Goal: Communication & Community: Answer question/provide support

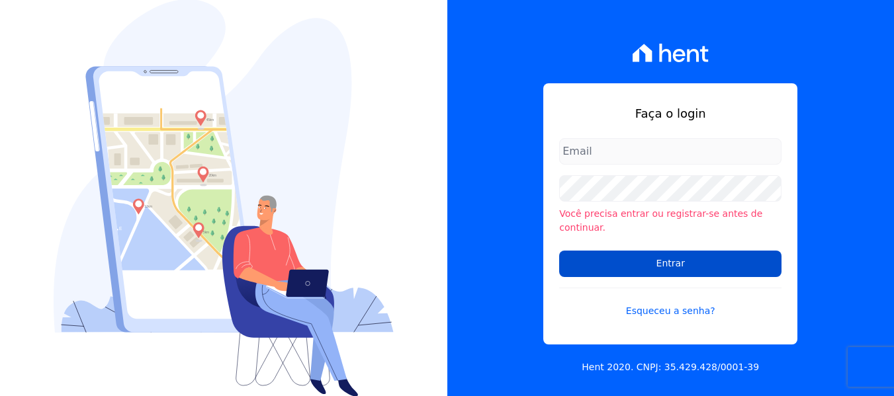
type input "[PERSON_NAME][EMAIL_ADDRESS][DOMAIN_NAME]"
click at [646, 261] on input "Entrar" at bounding box center [670, 264] width 222 height 26
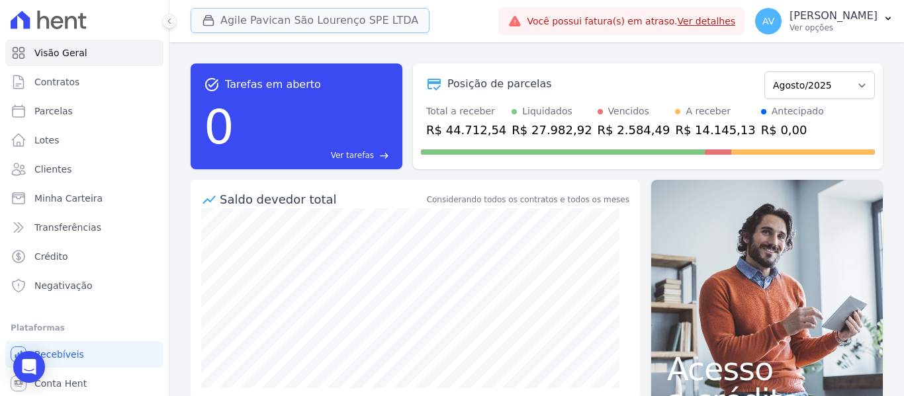
click at [246, 28] on button "Agile Pavican São Lourenço SPE LTDA" at bounding box center [310, 20] width 239 height 25
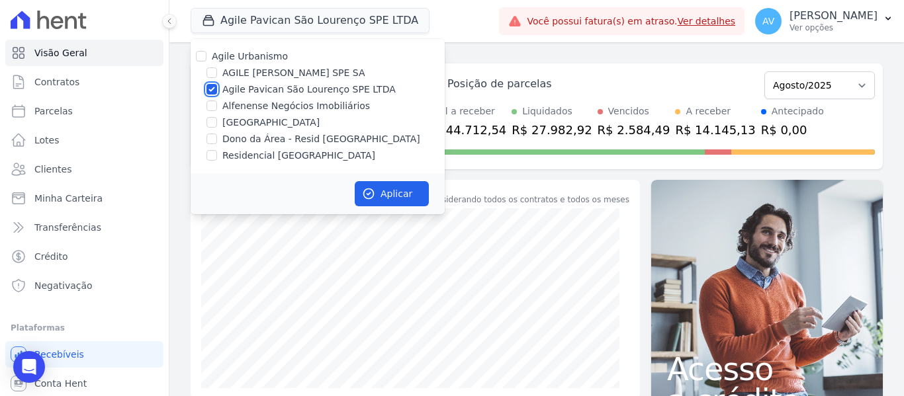
click at [210, 91] on input "Agile Pavican São Lourenço SPE LTDA" at bounding box center [212, 89] width 11 height 11
checkbox input "false"
drag, startPoint x: 209, startPoint y: 143, endPoint x: 210, endPoint y: 160, distance: 17.2
click at [209, 144] on div at bounding box center [212, 138] width 11 height 13
click at [210, 160] on input "Residencial Jardim Dummont" at bounding box center [212, 155] width 11 height 11
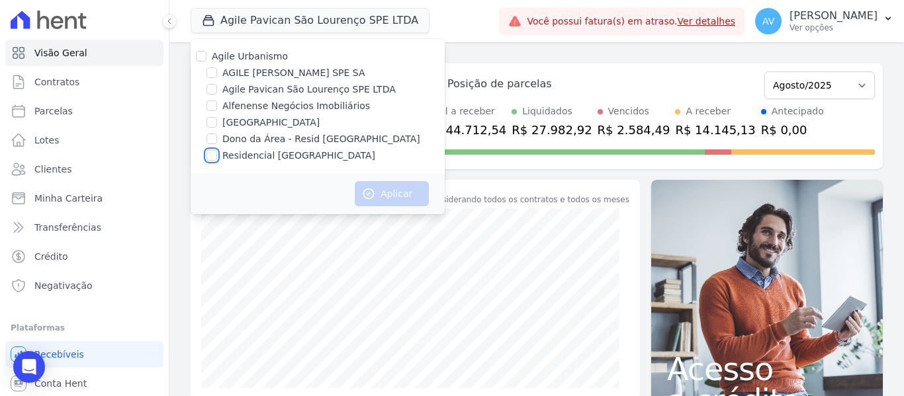
checkbox input "true"
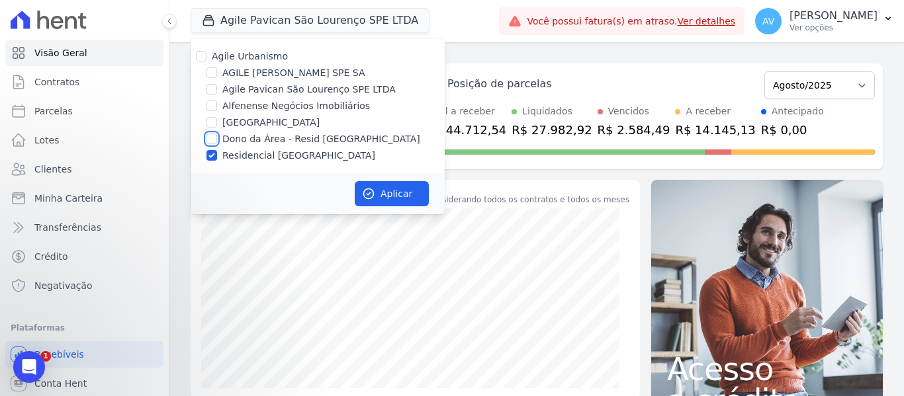
click at [208, 142] on input "Dono da Área - Resid Jardim Dummont" at bounding box center [212, 139] width 11 height 11
checkbox input "true"
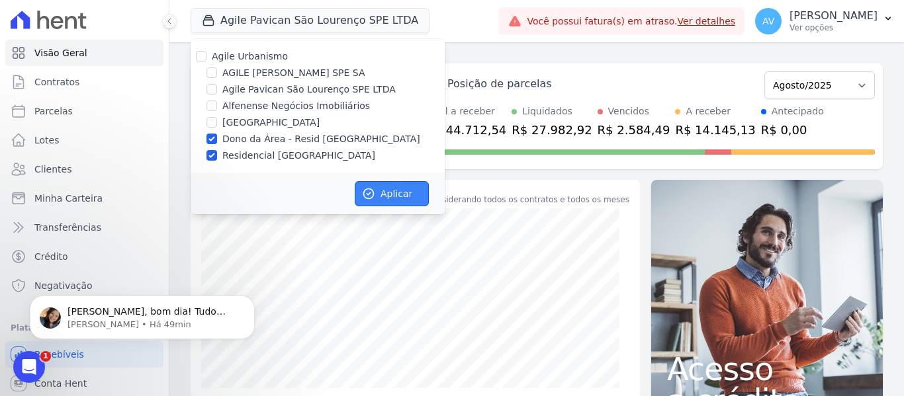
click at [410, 197] on button "Aplicar" at bounding box center [392, 193] width 74 height 25
click at [19, 377] on div "Abertura do Messenger da Intercom" at bounding box center [27, 366] width 44 height 44
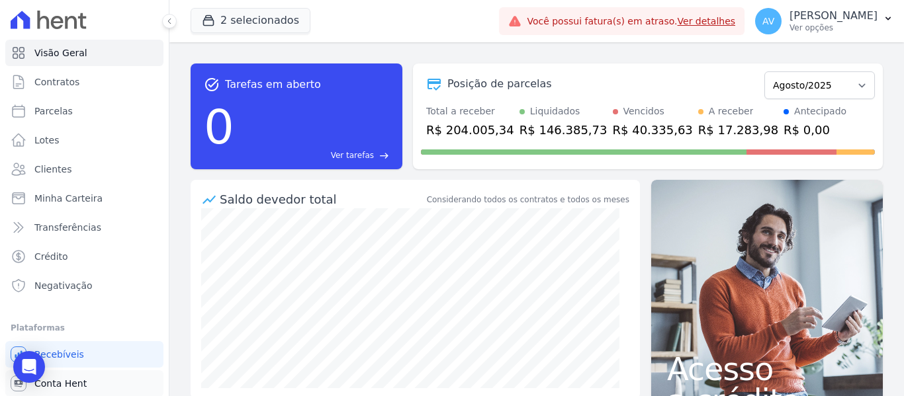
click at [12, 376] on link "Conta Hent" at bounding box center [84, 384] width 158 height 26
click at [19, 374] on link "Conta Hent" at bounding box center [84, 384] width 158 height 26
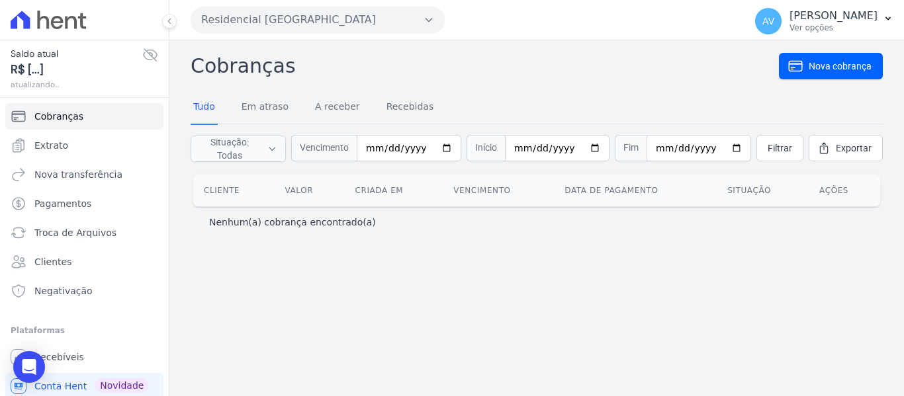
click at [36, 35] on div at bounding box center [84, 20] width 158 height 40
click at [40, 28] on icon at bounding box center [49, 20] width 76 height 19
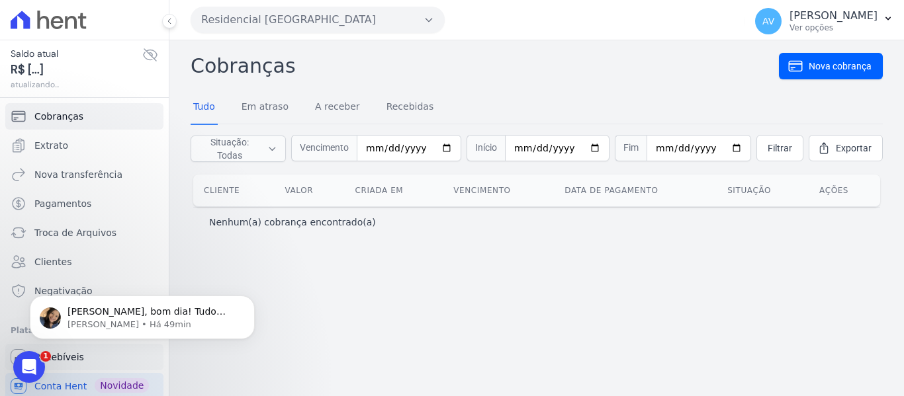
click at [9, 369] on link "Recebíveis" at bounding box center [84, 357] width 158 height 26
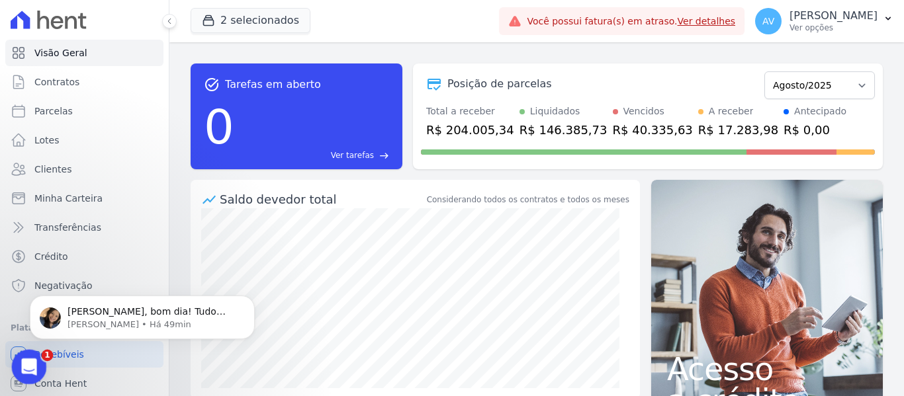
click at [29, 369] on icon "Abertura do Messenger da Intercom" at bounding box center [28, 366] width 22 height 22
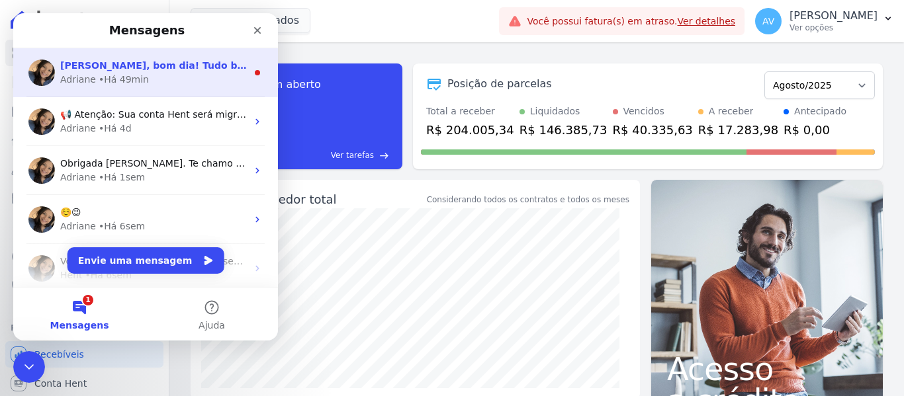
click at [102, 78] on div "• Há 49min" at bounding box center [124, 80] width 50 height 14
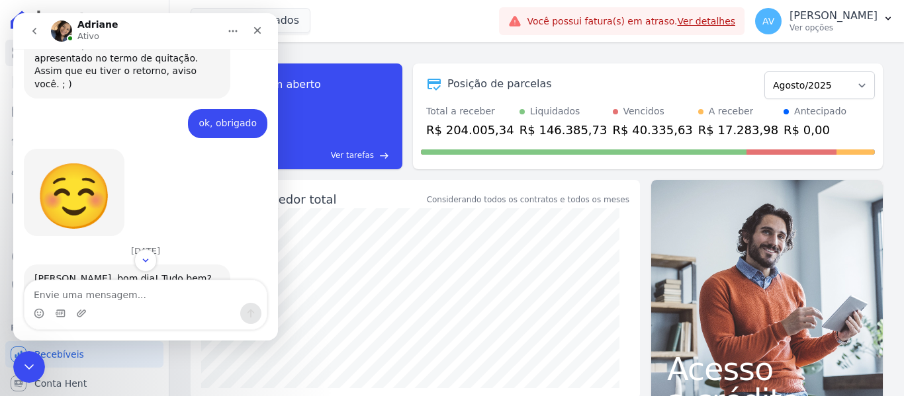
scroll to position [1647, 0]
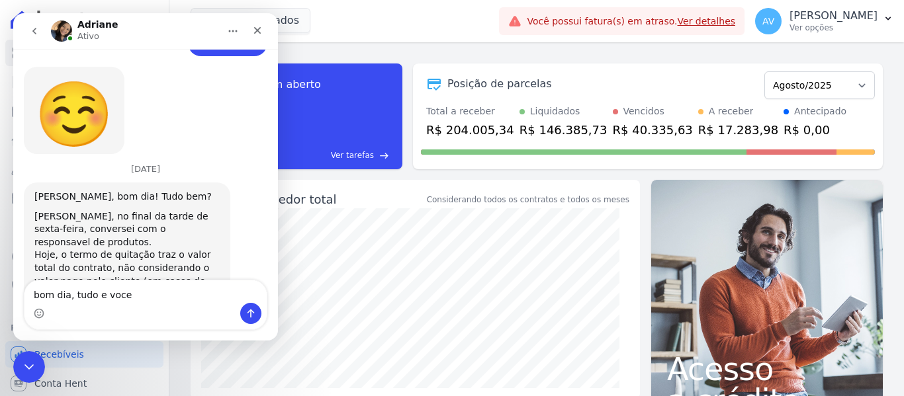
type textarea "bom dia, tudo e voce?"
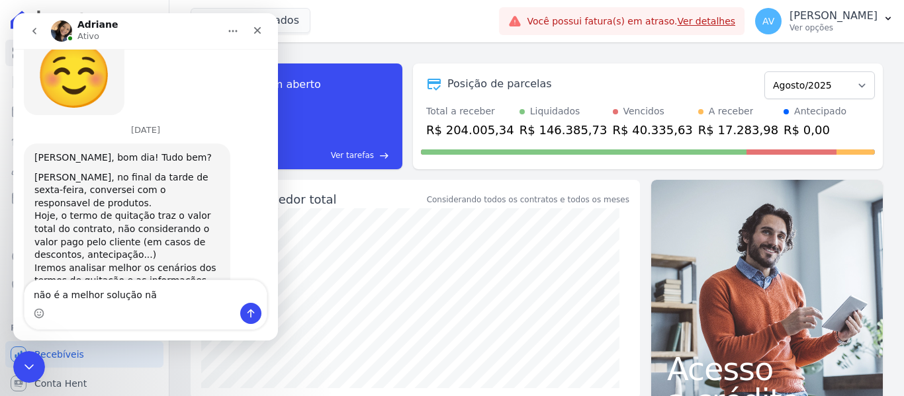
type textarea "não é a melhor solução não"
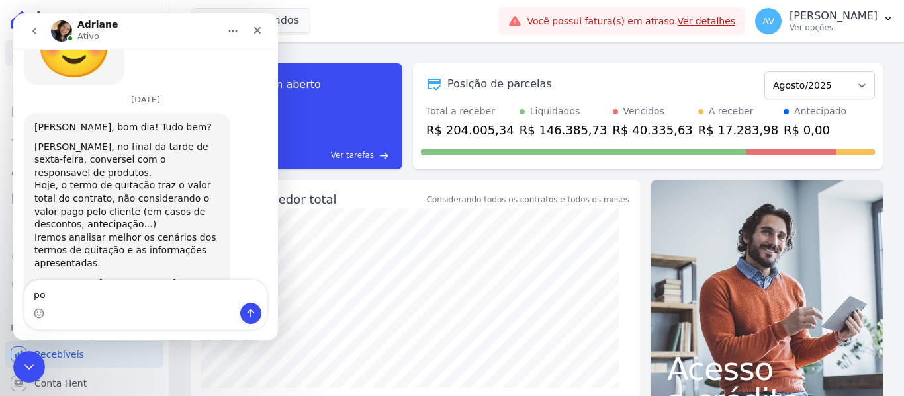
type textarea "p"
type textarea "q"
type textarea "pq deveria levar em conta o valor realmente pago"
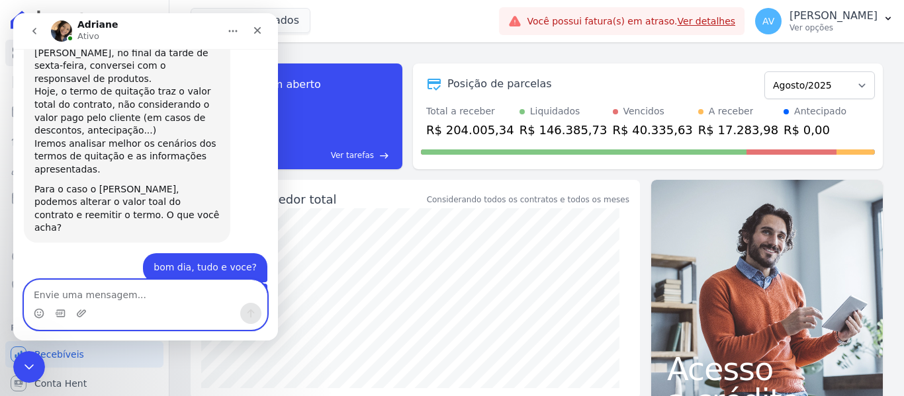
scroll to position [1907, 0]
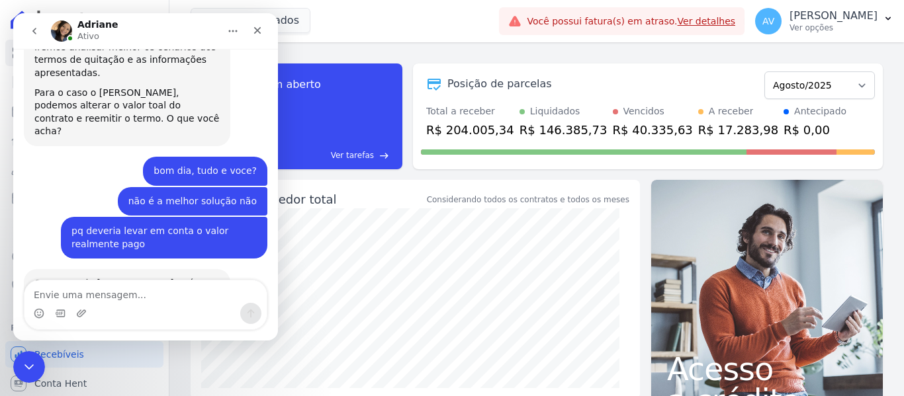
click at [106, 306] on div "Messenger da Intercom" at bounding box center [145, 313] width 242 height 21
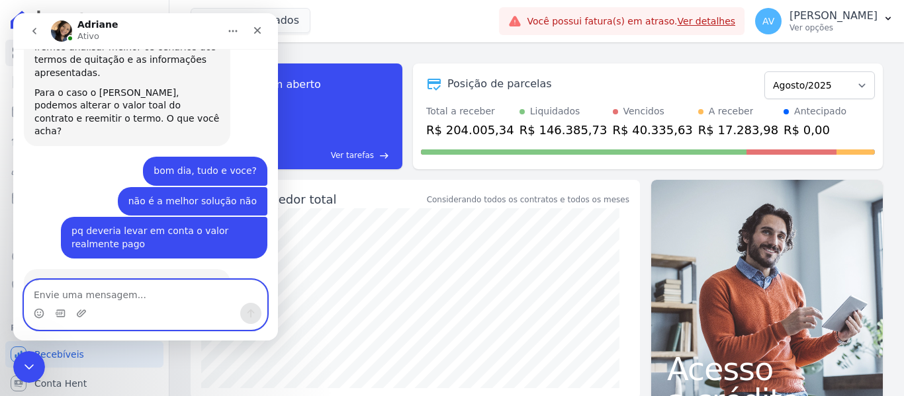
click at [111, 293] on textarea "Envie uma mensagem..." at bounding box center [145, 292] width 242 height 23
type textarea "certo, e assim que tiver pronto"
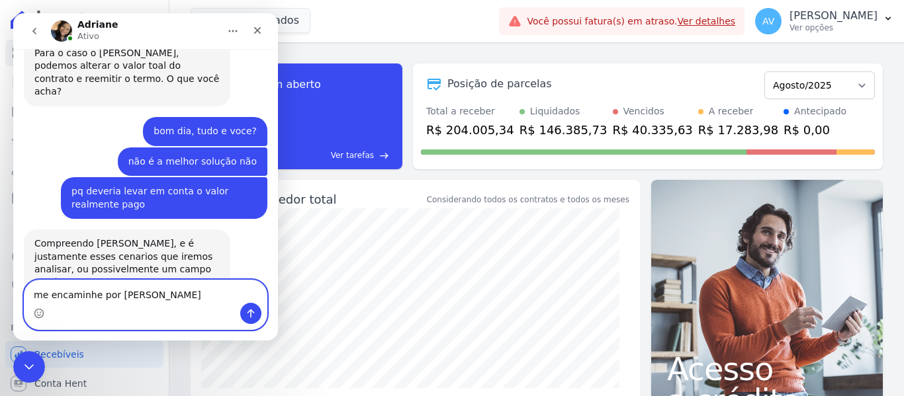
type textarea "me encaminhe por favor"
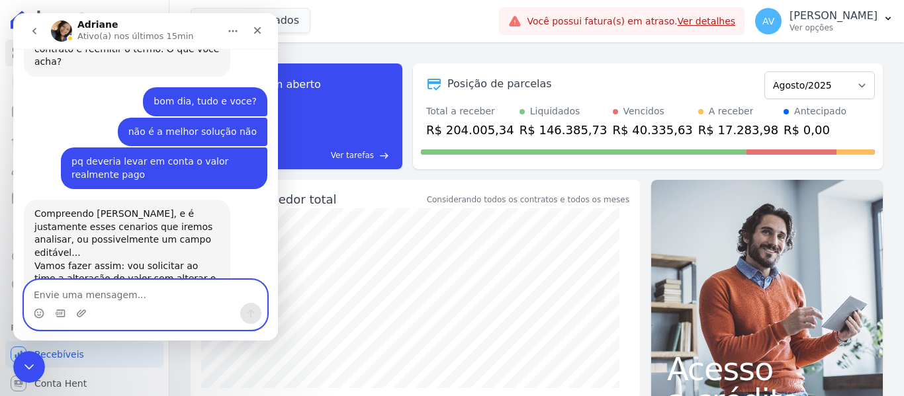
scroll to position [2016, 0]
